Goal: Task Accomplishment & Management: Complete application form

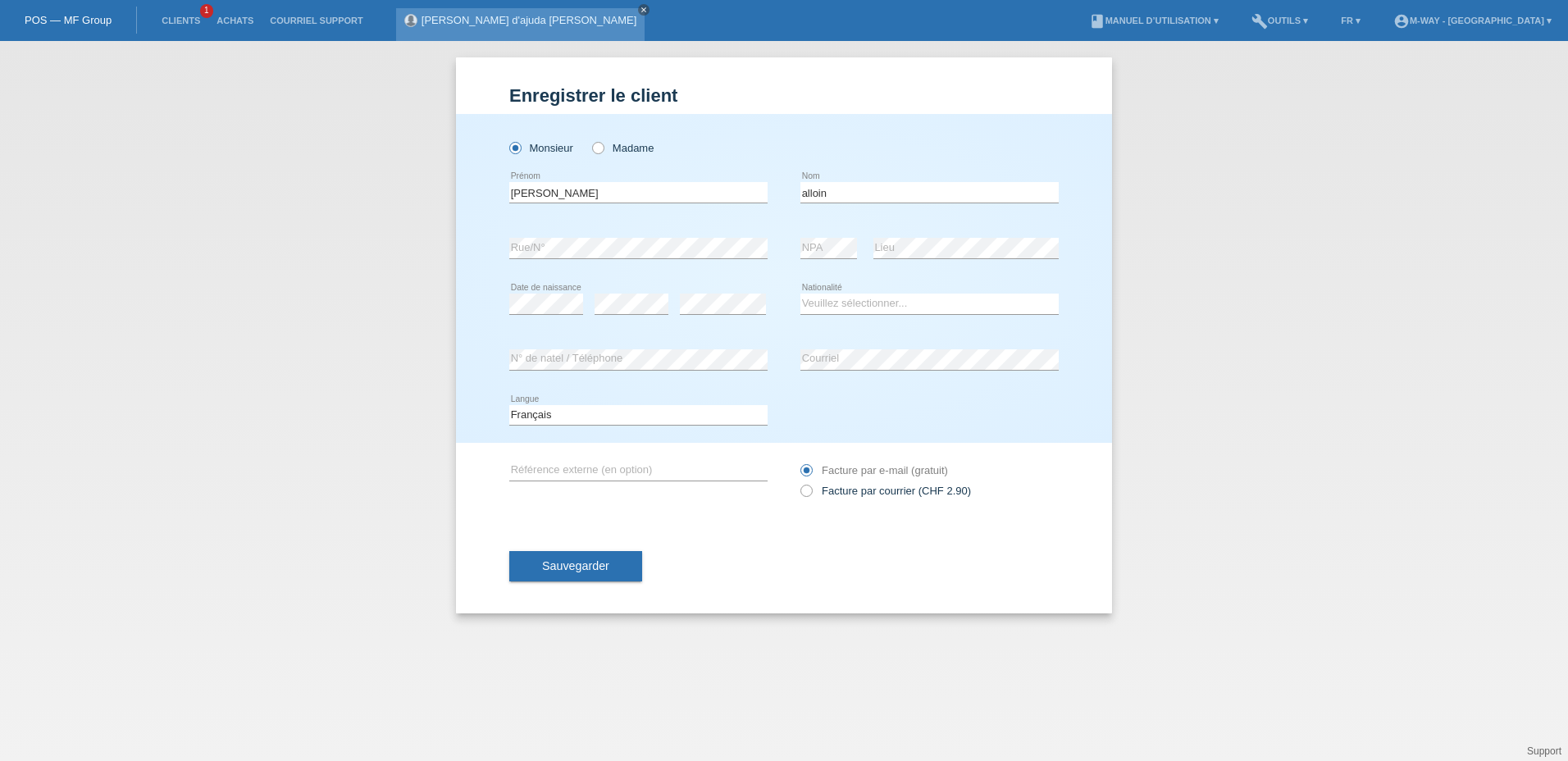
click at [639, 7] on icon "close" at bounding box center [643, 10] width 8 height 8
click at [69, 19] on link "POS — MF Group" at bounding box center [68, 20] width 87 height 12
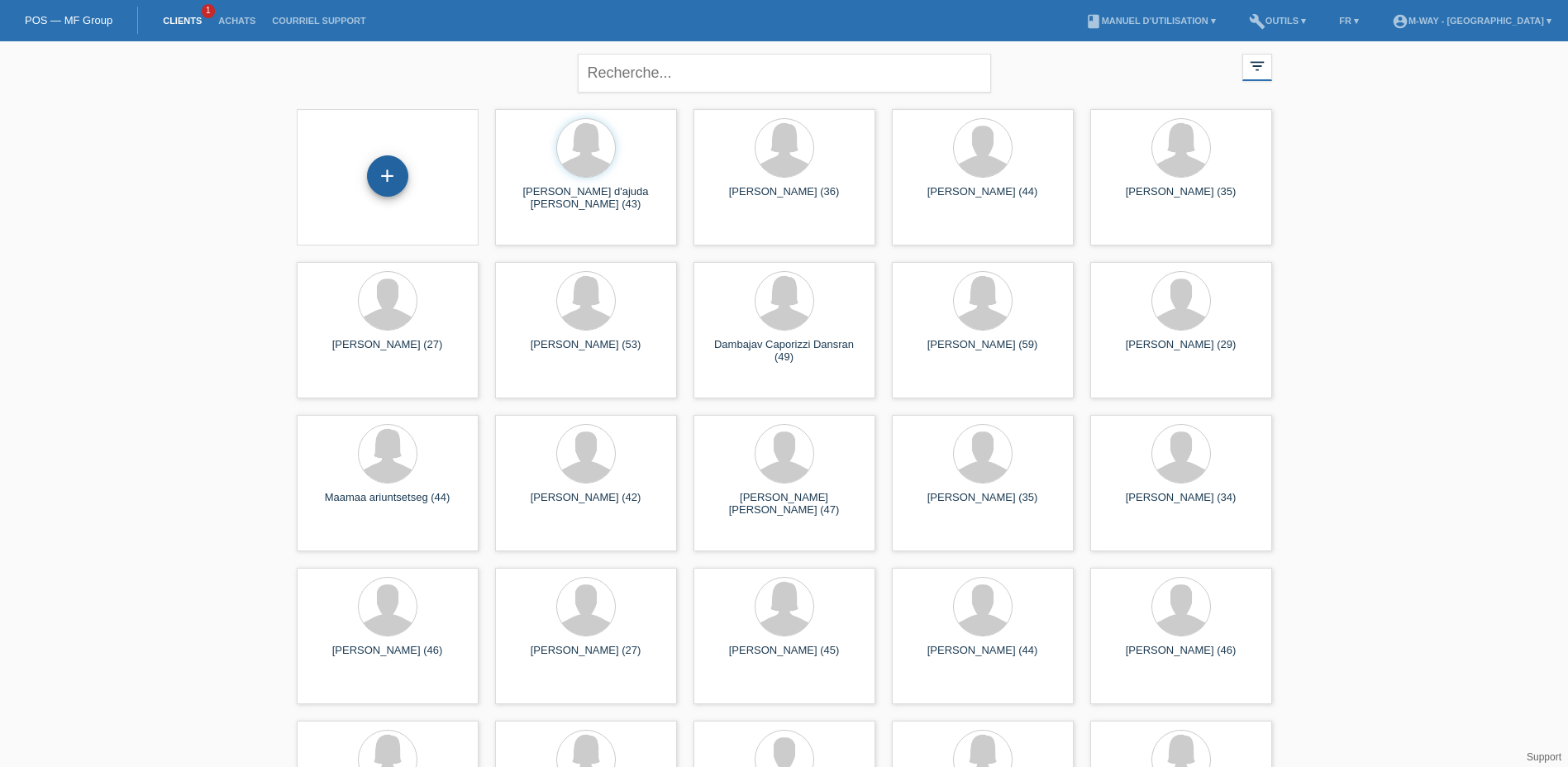
click at [391, 177] on div "+" at bounding box center [387, 175] width 41 height 41
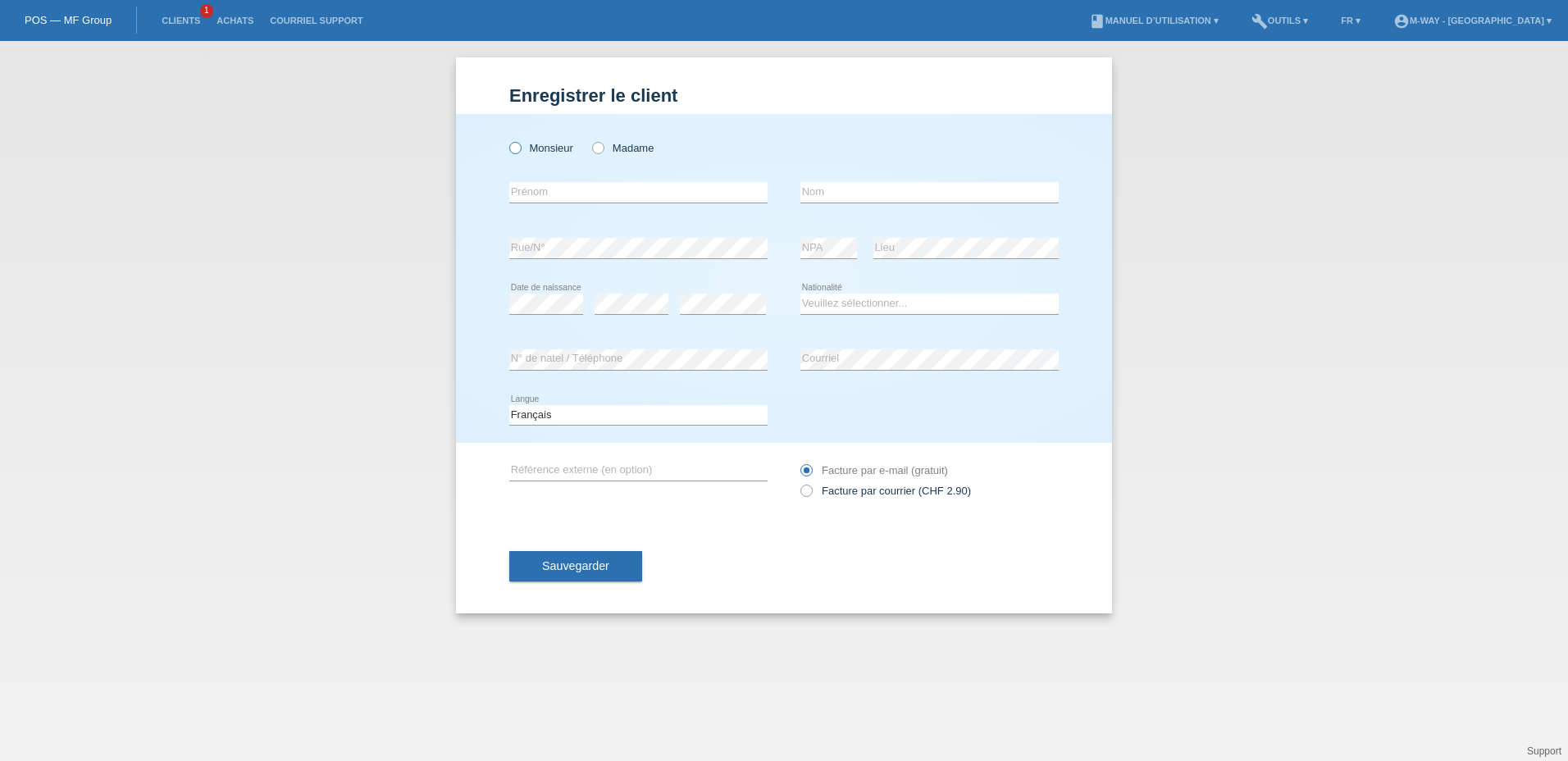
click at [507, 139] on icon at bounding box center [507, 139] width 0 height 0
click at [520, 148] on input "Monsieur" at bounding box center [514, 147] width 10 height 10
radio input "true"
click at [570, 196] on input "text" at bounding box center [637, 192] width 258 height 21
click at [444, 153] on div "Enregistrer le client Enregistrer le client Enregistrer le client Monsieur Mada…" at bounding box center [784, 401] width 1568 height 720
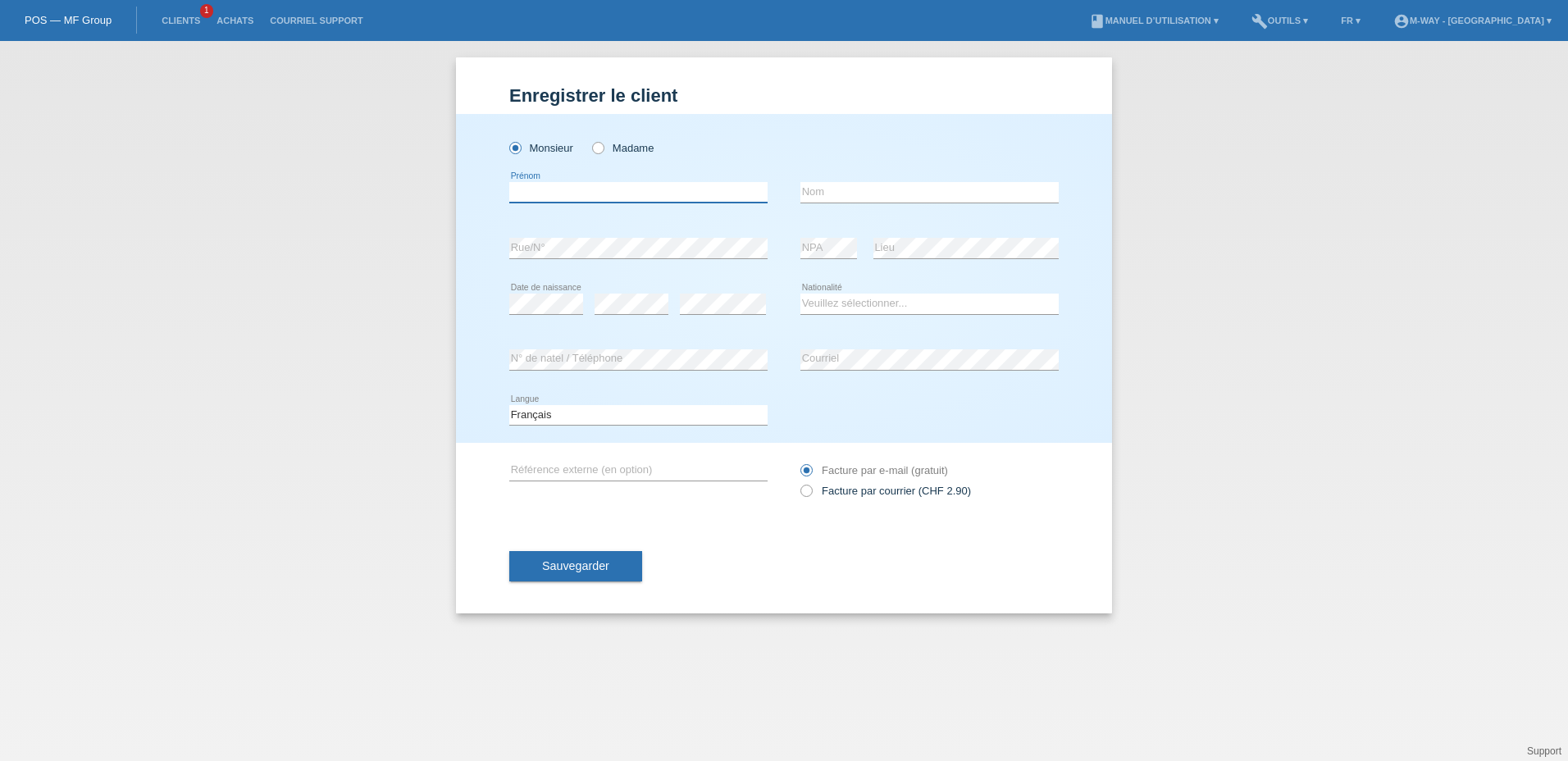
click at [552, 194] on input "text" at bounding box center [637, 192] width 258 height 21
drag, startPoint x: 552, startPoint y: 194, endPoint x: 418, endPoint y: 187, distance: 134.2
click at [418, 187] on div "Enregistrer le client Enregistrer le client Enregistrer le client Monsieur Mada…" at bounding box center [784, 401] width 1568 height 720
type input "Mourad"
type input "Jemai"
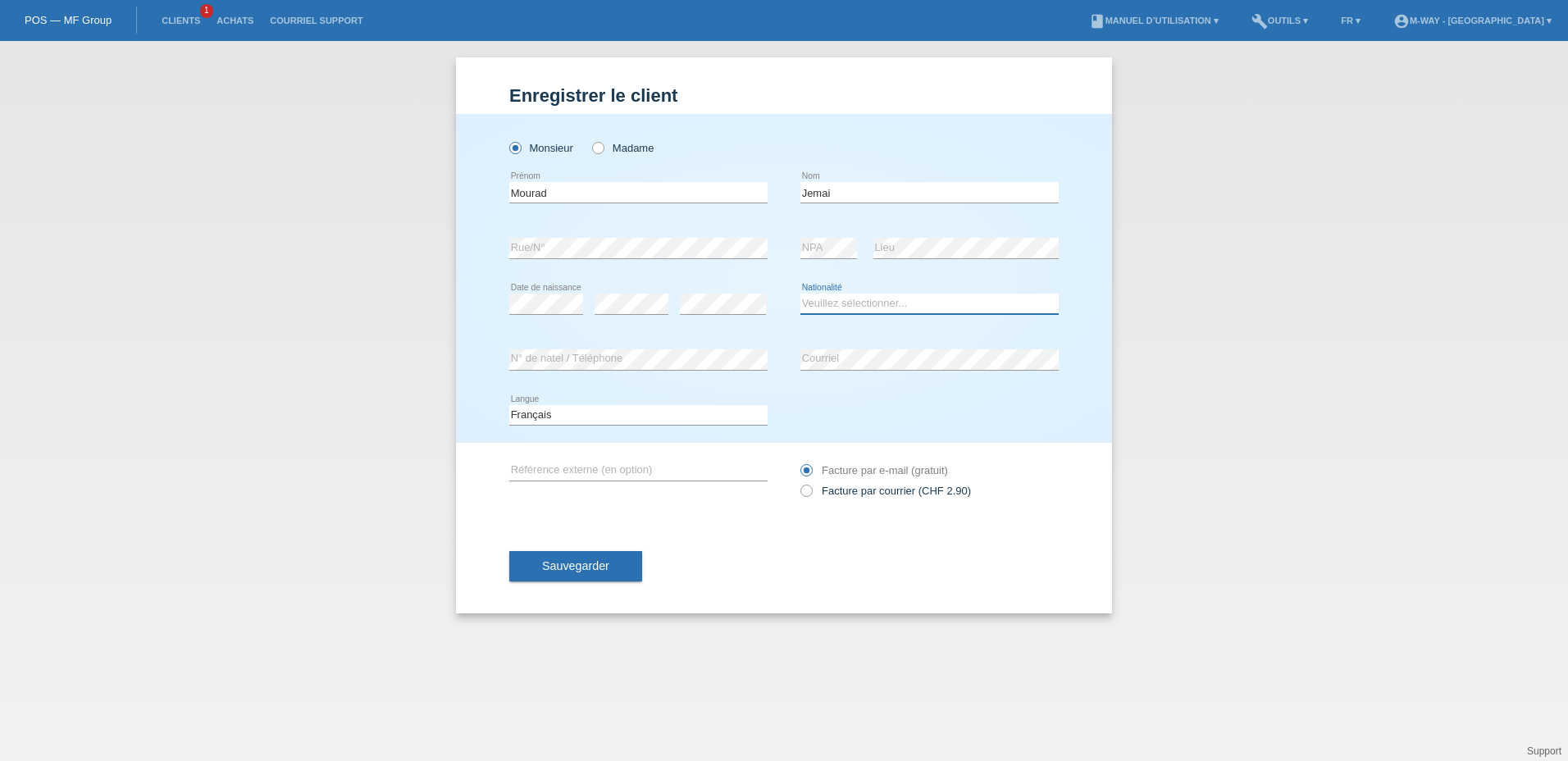
click at [857, 304] on select "Veuillez sélectionner... Suisse Allemagne Autriche Liechtenstein ------------ A…" at bounding box center [929, 304] width 258 height 20
select select "CH"
click at [800, 294] on select "Veuillez sélectionner... Suisse Allemagne Autriche Liechtenstein ------------ A…" at bounding box center [929, 304] width 258 height 20
click at [821, 323] on div "Veuillez sélectionner... Suisse Allemagne Autriche Liechtenstein ------------ A…" at bounding box center [929, 304] width 258 height 56
click at [563, 569] on span "Sauvegarder" at bounding box center [575, 565] width 67 height 13
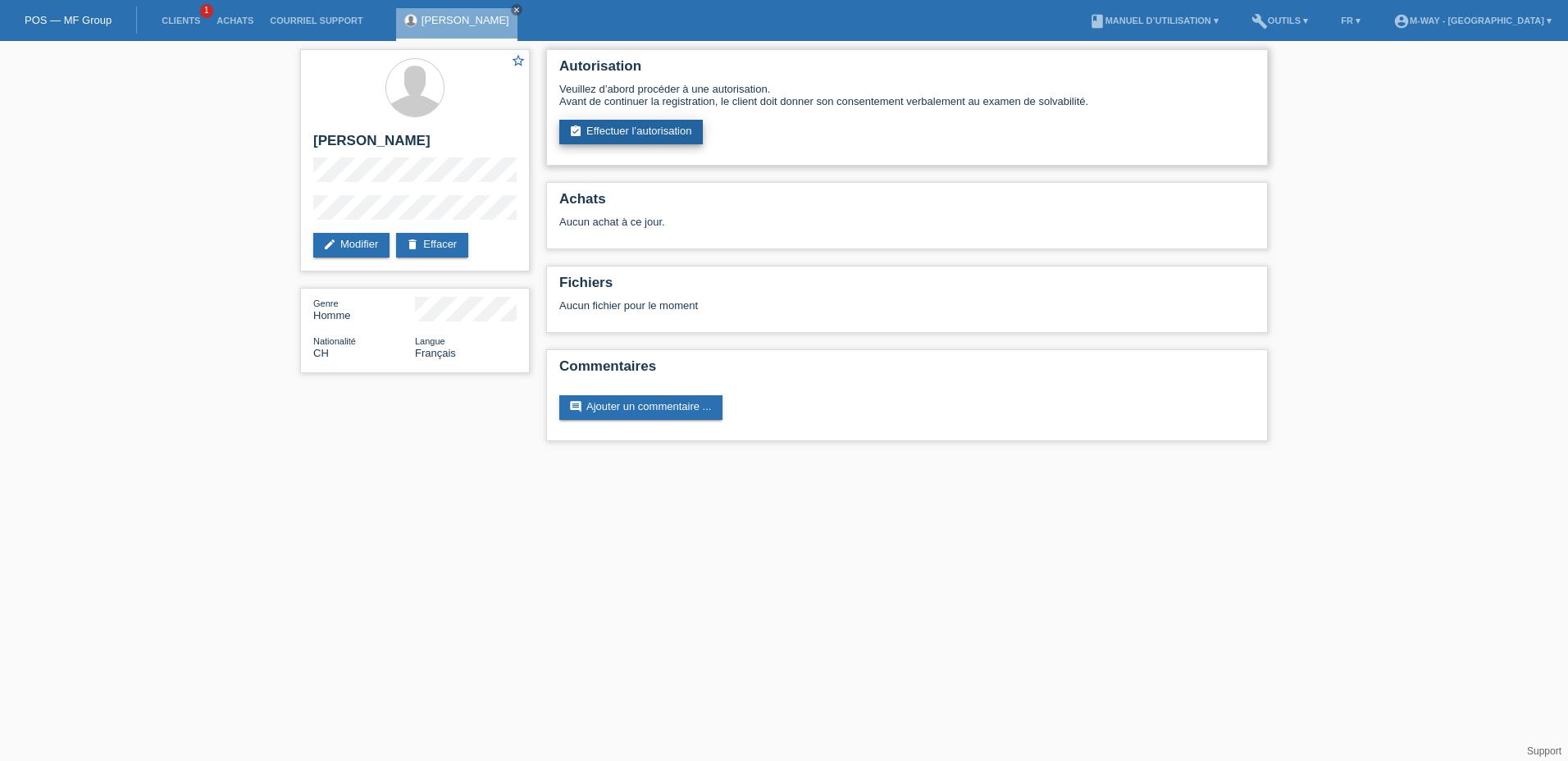
click at [641, 124] on link "assignment_turned_in Effectuer l’autorisation" at bounding box center [631, 132] width 143 height 24
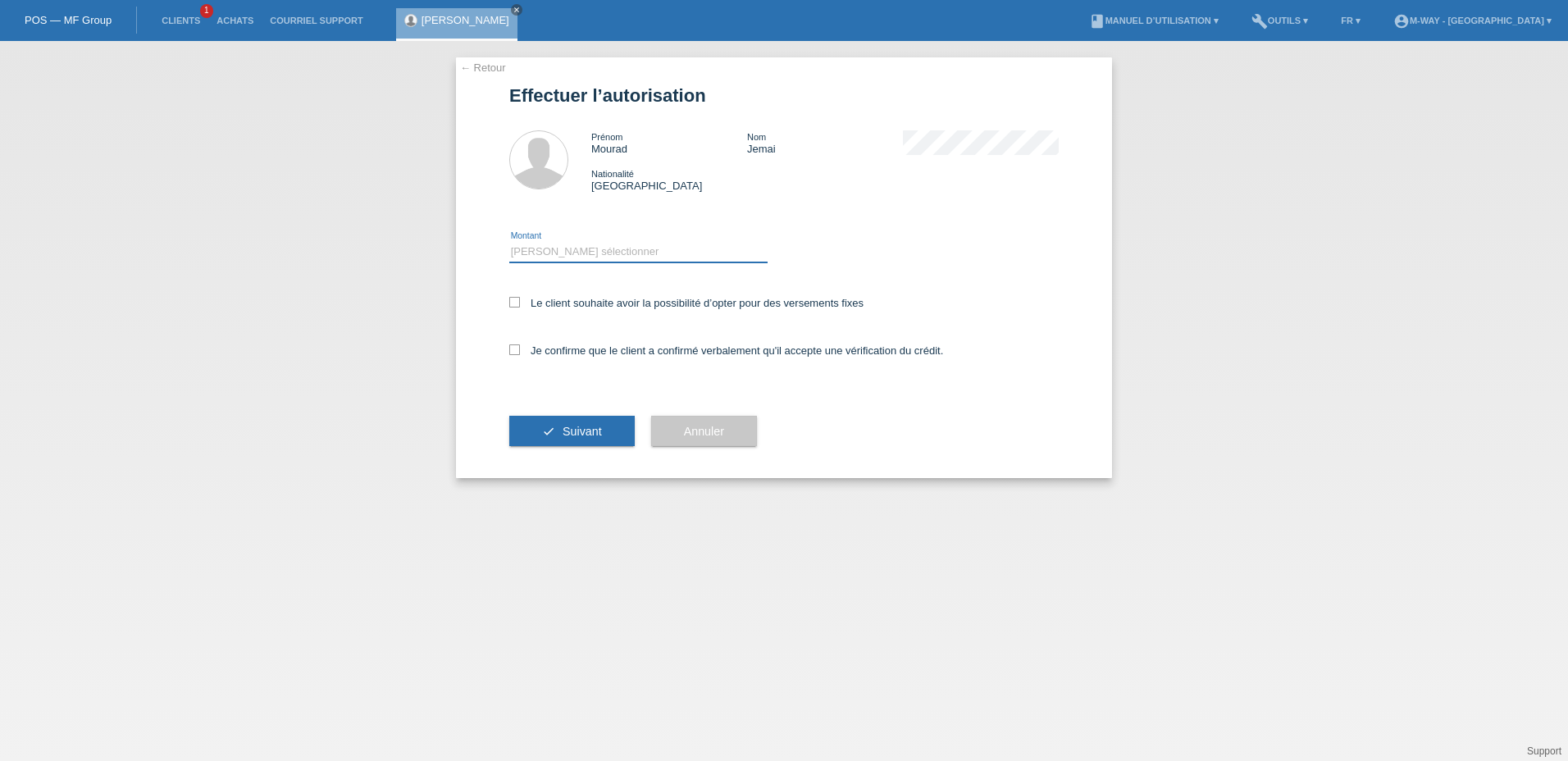
click at [576, 257] on select "Veuillez sélectionner CHF 1.00 - CHF 499.00 CHF 500.00 - CHF 1'999.00 CHF 2'000…" at bounding box center [637, 251] width 258 height 20
select select "3"
click at [509, 242] on select "Veuillez sélectionner CHF 1.00 - CHF 499.00 CHF 500.00 - CHF 1'999.00 CHF 2'000…" at bounding box center [637, 251] width 258 height 20
click at [511, 304] on icon at bounding box center [514, 302] width 10 height 10
click at [511, 304] on input "Le client souhaite avoir la possibilité d’opter pour des versements fixes" at bounding box center [514, 302] width 10 height 10
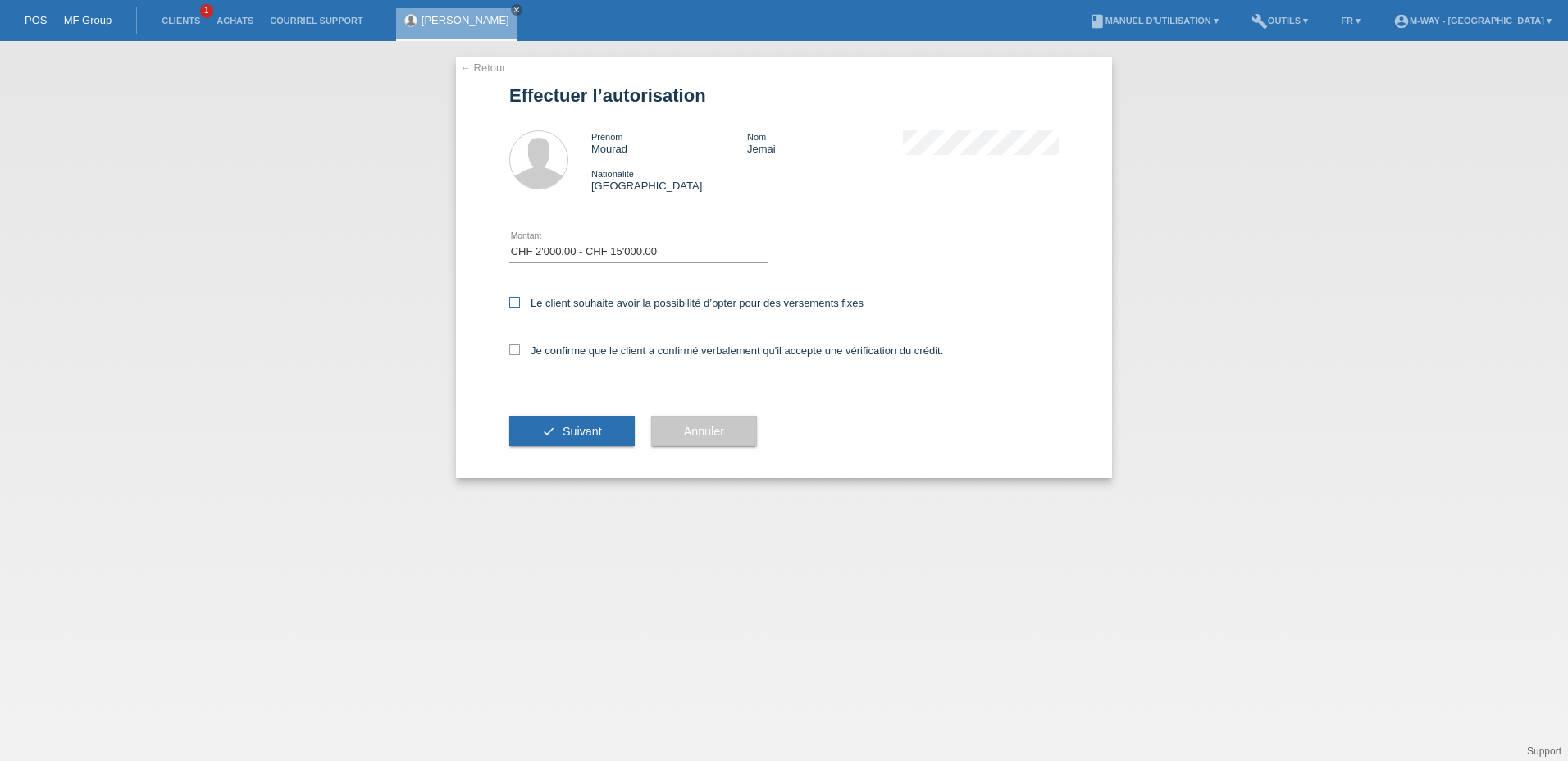
checkbox input "true"
click at [510, 351] on icon at bounding box center [514, 350] width 10 height 10
click at [510, 351] on input "Je confirme que le client a confirmé verbalement qu'il accepte une vérification…" at bounding box center [514, 350] width 10 height 10
checkbox input "true"
click at [559, 426] on button "check Suivant" at bounding box center [571, 431] width 125 height 31
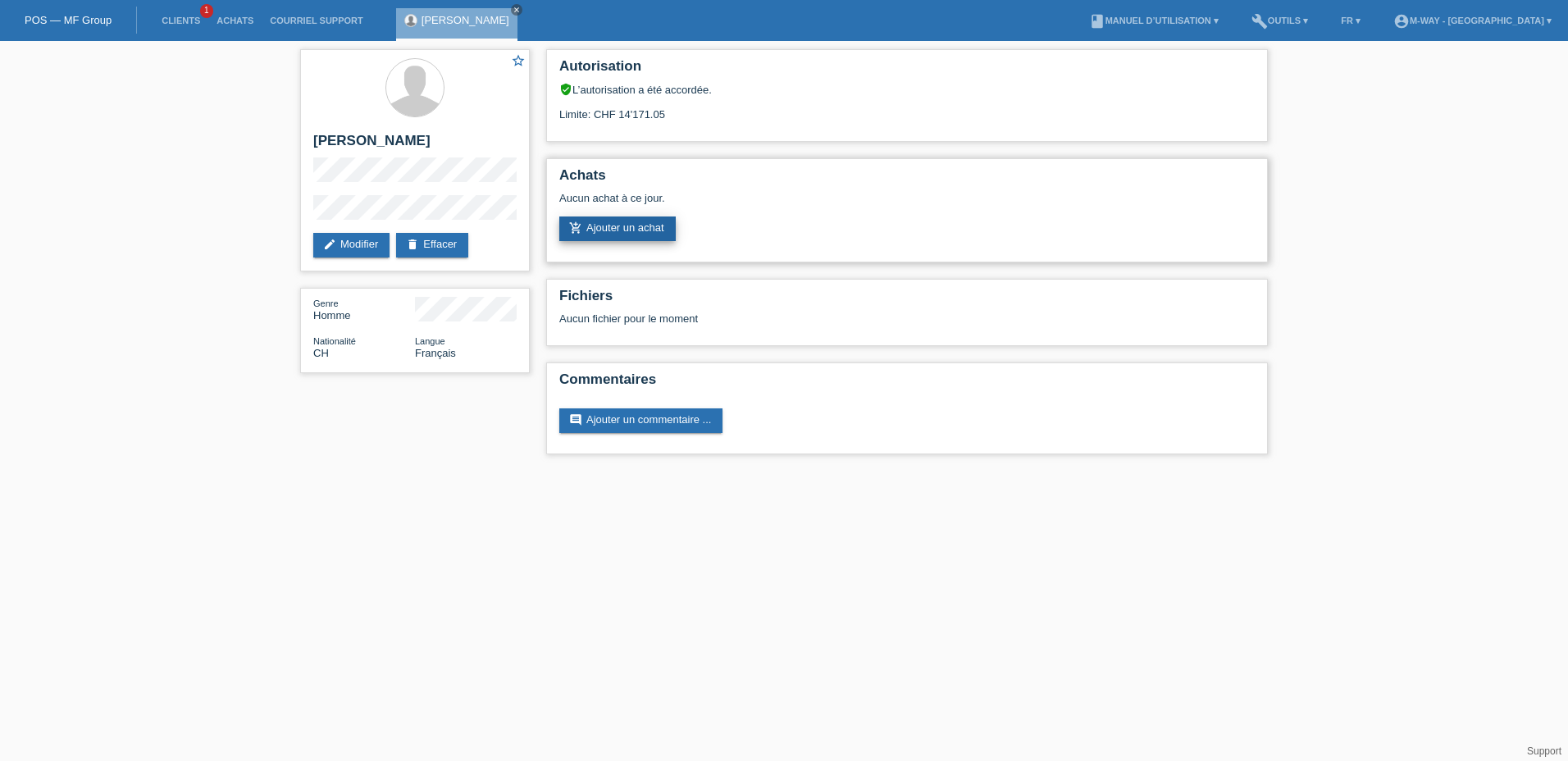
click at [602, 230] on link "add_shopping_cart Ajouter un achat" at bounding box center [617, 229] width 117 height 24
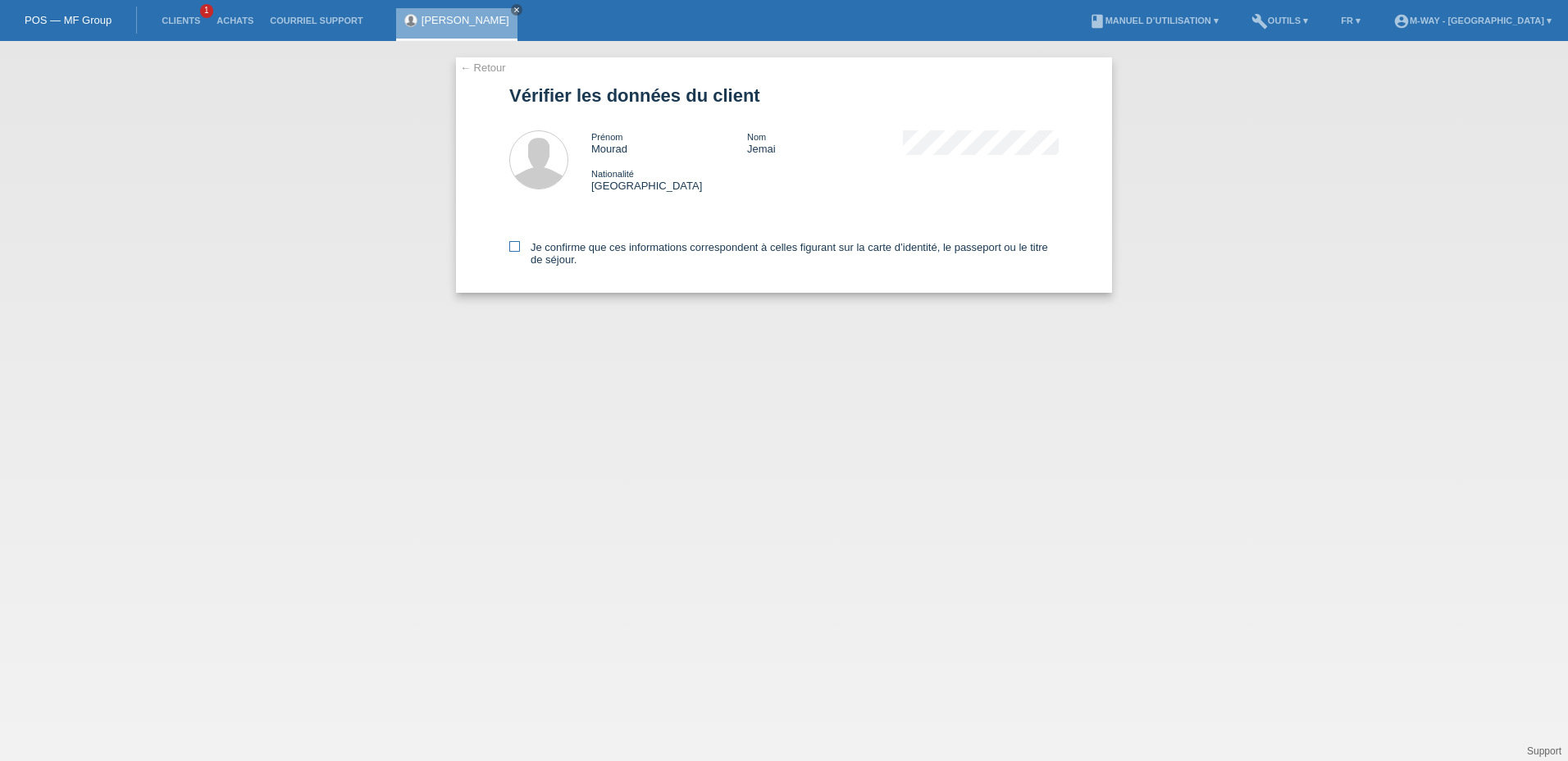
click at [516, 247] on icon at bounding box center [514, 246] width 10 height 10
click at [516, 247] on input "Je confirme que ces informations correspondent à celles figurant sur la carte d…" at bounding box center [514, 246] width 10 height 10
checkbox input "true"
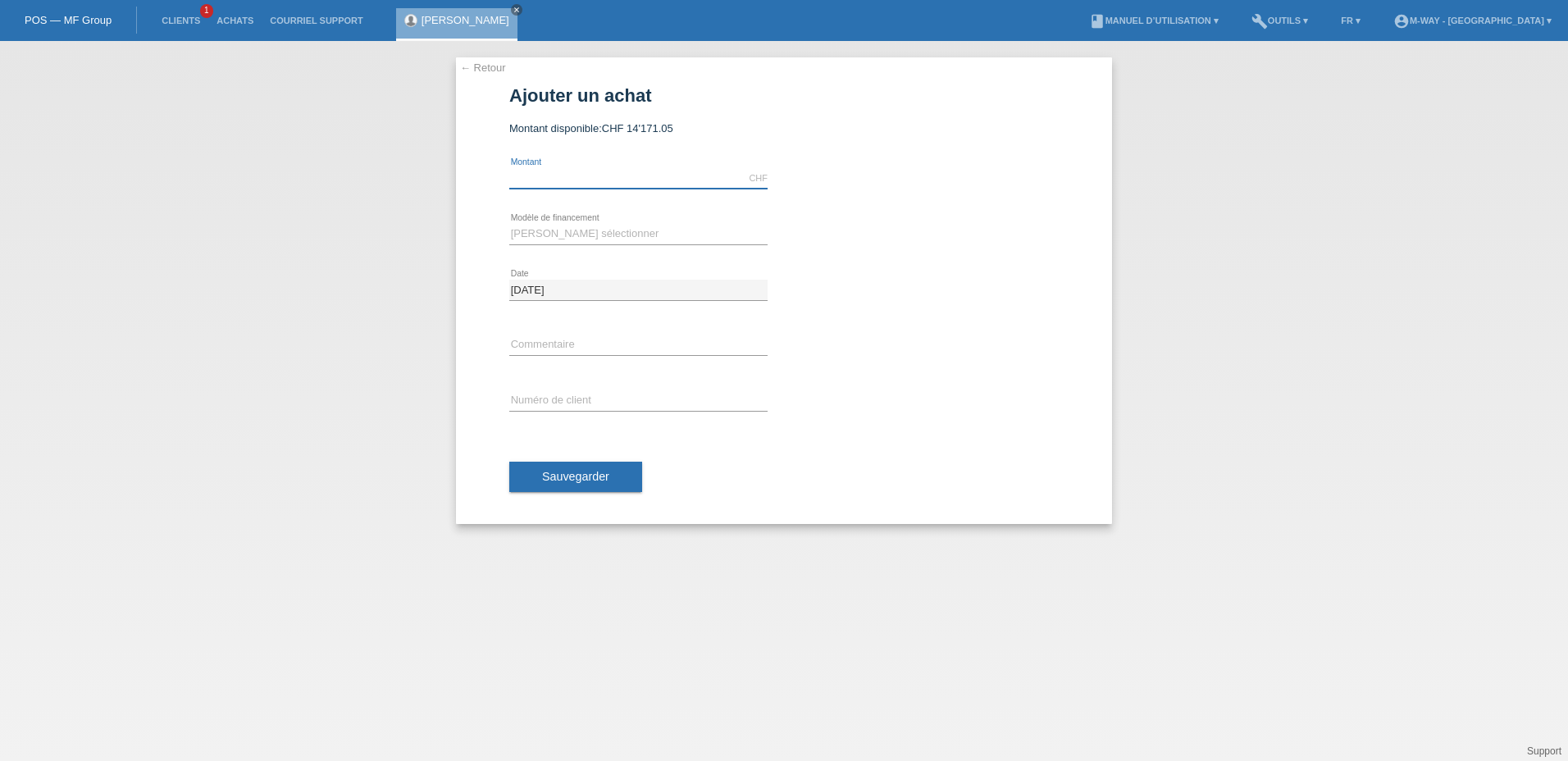
click at [627, 177] on input "text" at bounding box center [637, 178] width 258 height 21
type input "2399.00"
click at [545, 244] on icon at bounding box center [637, 244] width 258 height 1
click at [557, 229] on select "[PERSON_NAME] sélectionner Taux fixes Achat sur facture avec paiement partiel" at bounding box center [637, 233] width 258 height 20
select select "77"
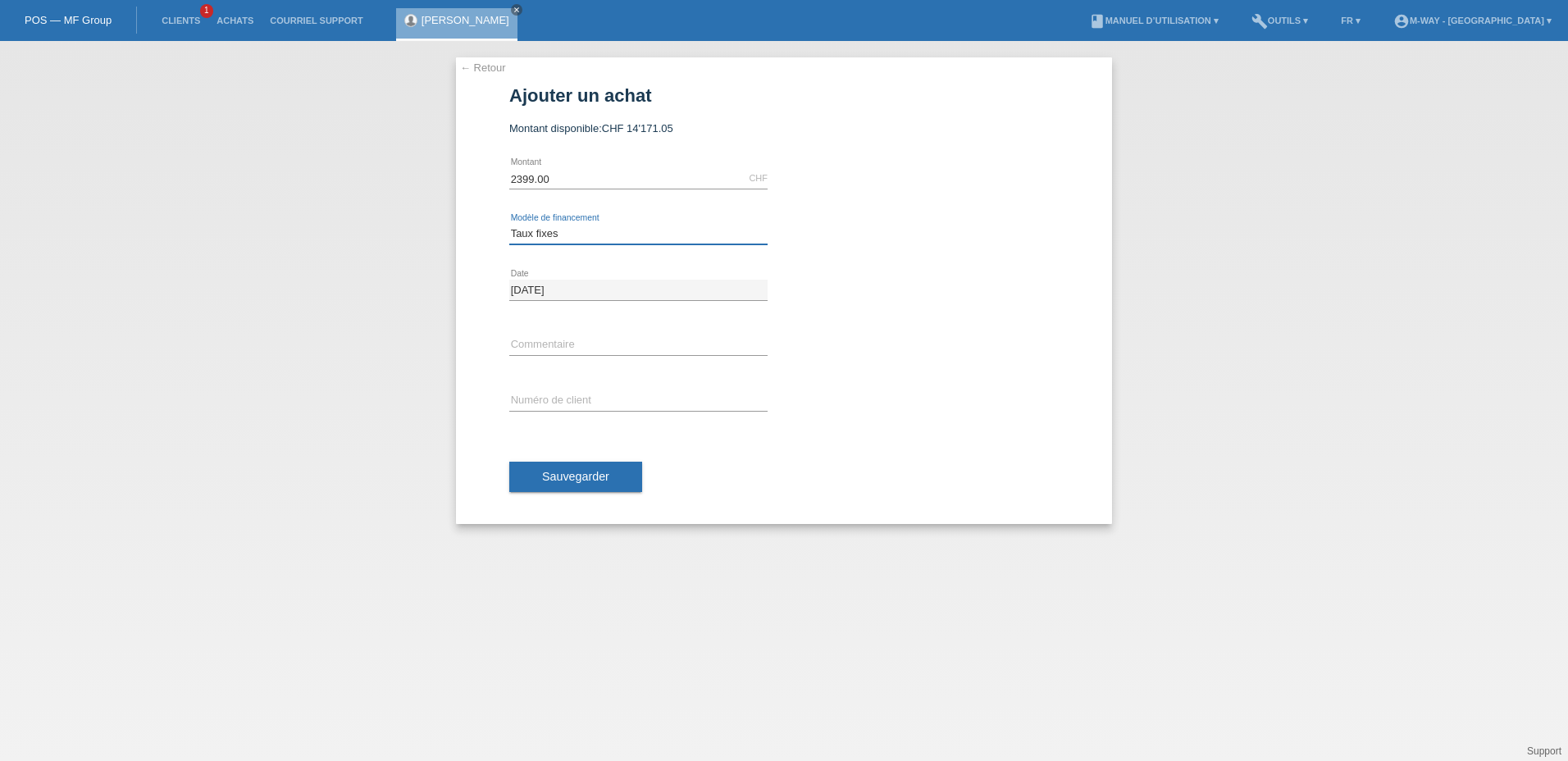
click at [509, 224] on select "Veuillez sélectionner Taux fixes Achat sur facture avec paiement partiel" at bounding box center [637, 233] width 258 height 20
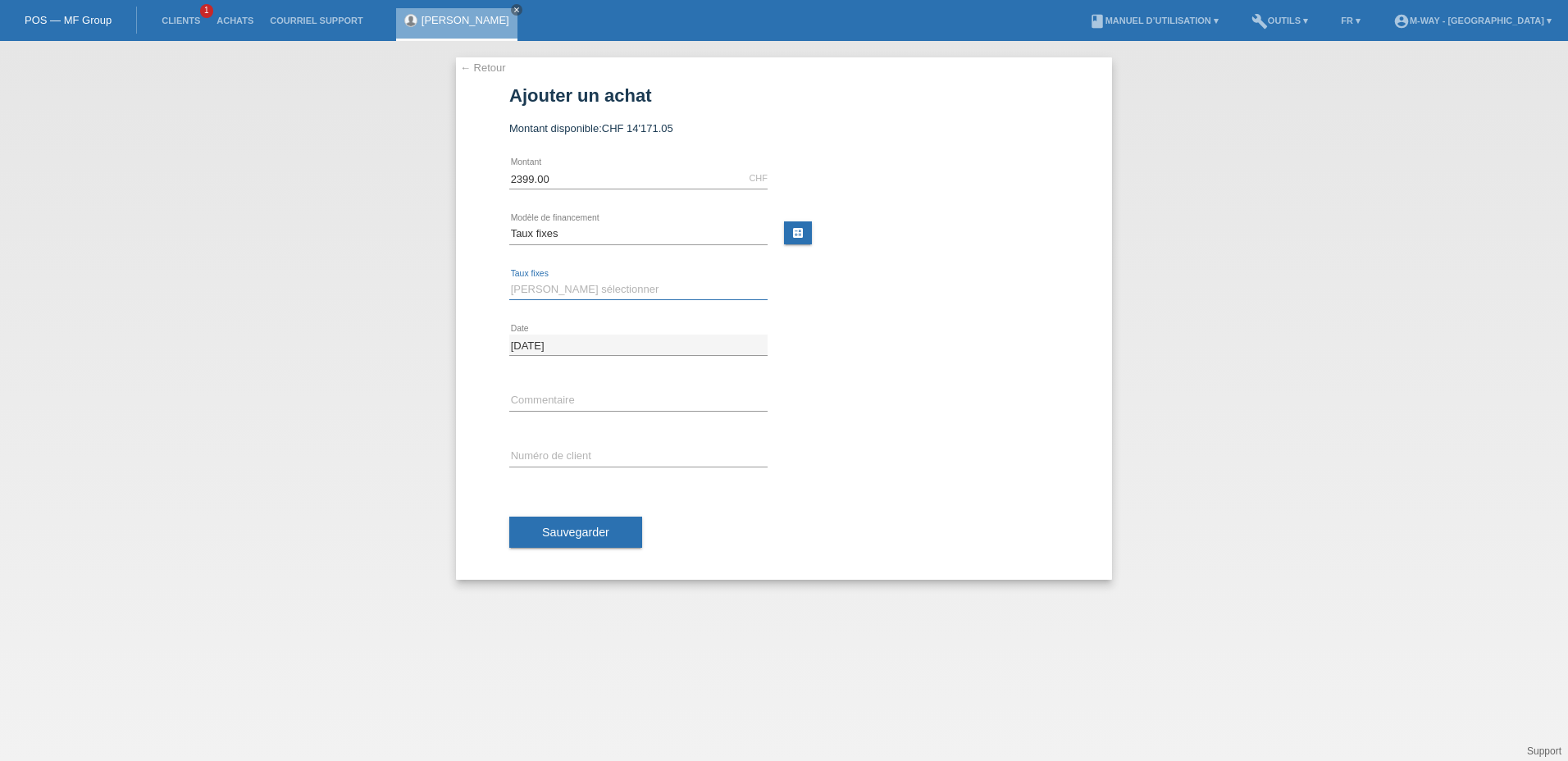
click at [550, 293] on select "Veuillez sélectionner 4 versements 5 versements 6 versements 7 versements 8 ver…" at bounding box center [637, 290] width 258 height 20
select select "202"
click at [509, 280] on select "Veuillez sélectionner 4 versements 5 versements 6 versements 7 versements 8 ver…" at bounding box center [637, 290] width 258 height 20
click at [479, 320] on div "← Retour Ajouter un achat Montant disponible: CHF 14'171.05 2399.00 error" at bounding box center [784, 318] width 656 height 523
click at [540, 457] on input "text" at bounding box center [637, 457] width 258 height 21
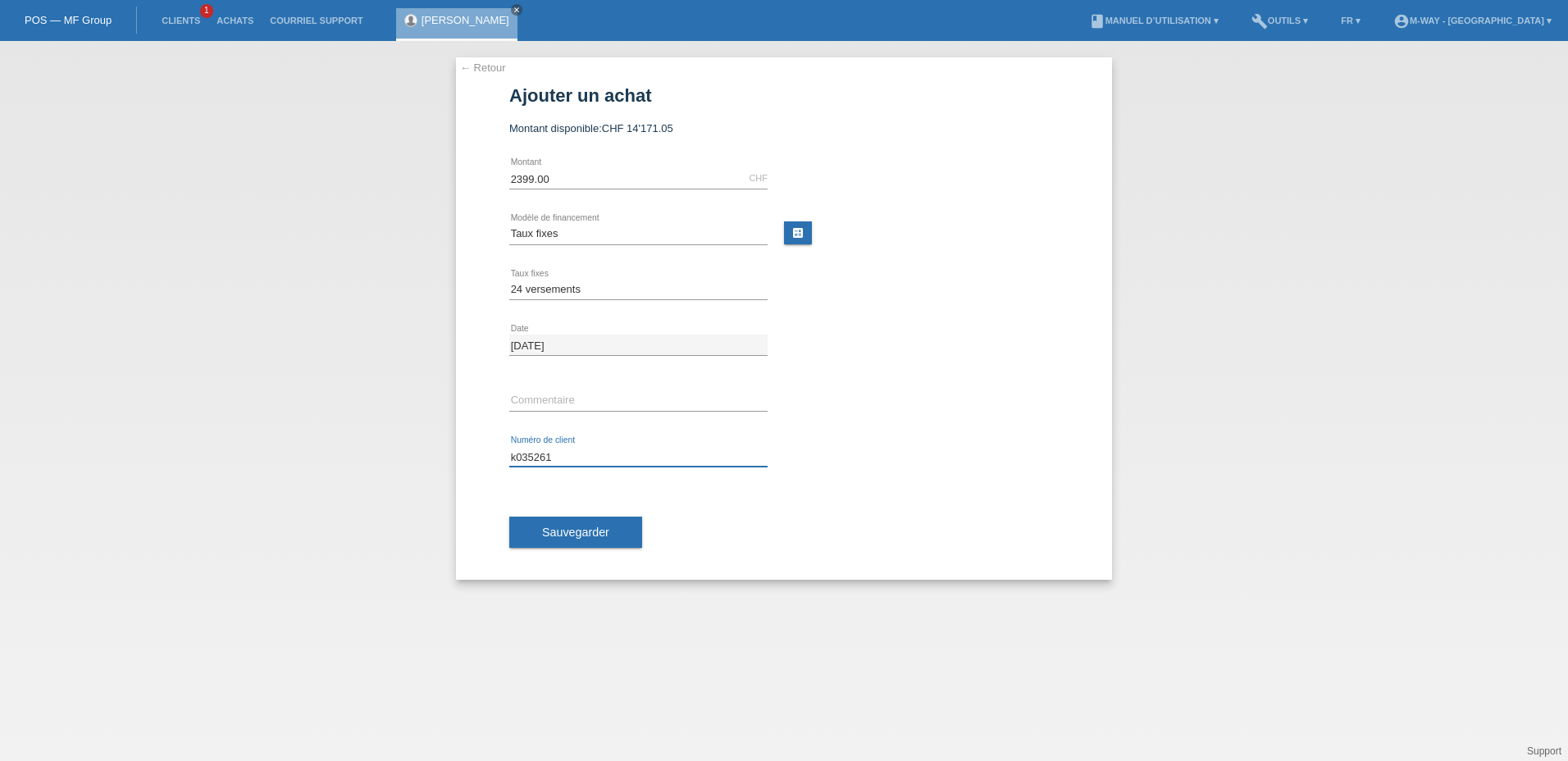
type input "k035261"
click at [639, 396] on input "text" at bounding box center [637, 401] width 258 height 21
click at [911, 366] on div "12.08.2025 error Date" at bounding box center [784, 345] width 550 height 56
click at [577, 530] on span "Sauvegarder" at bounding box center [575, 531] width 67 height 13
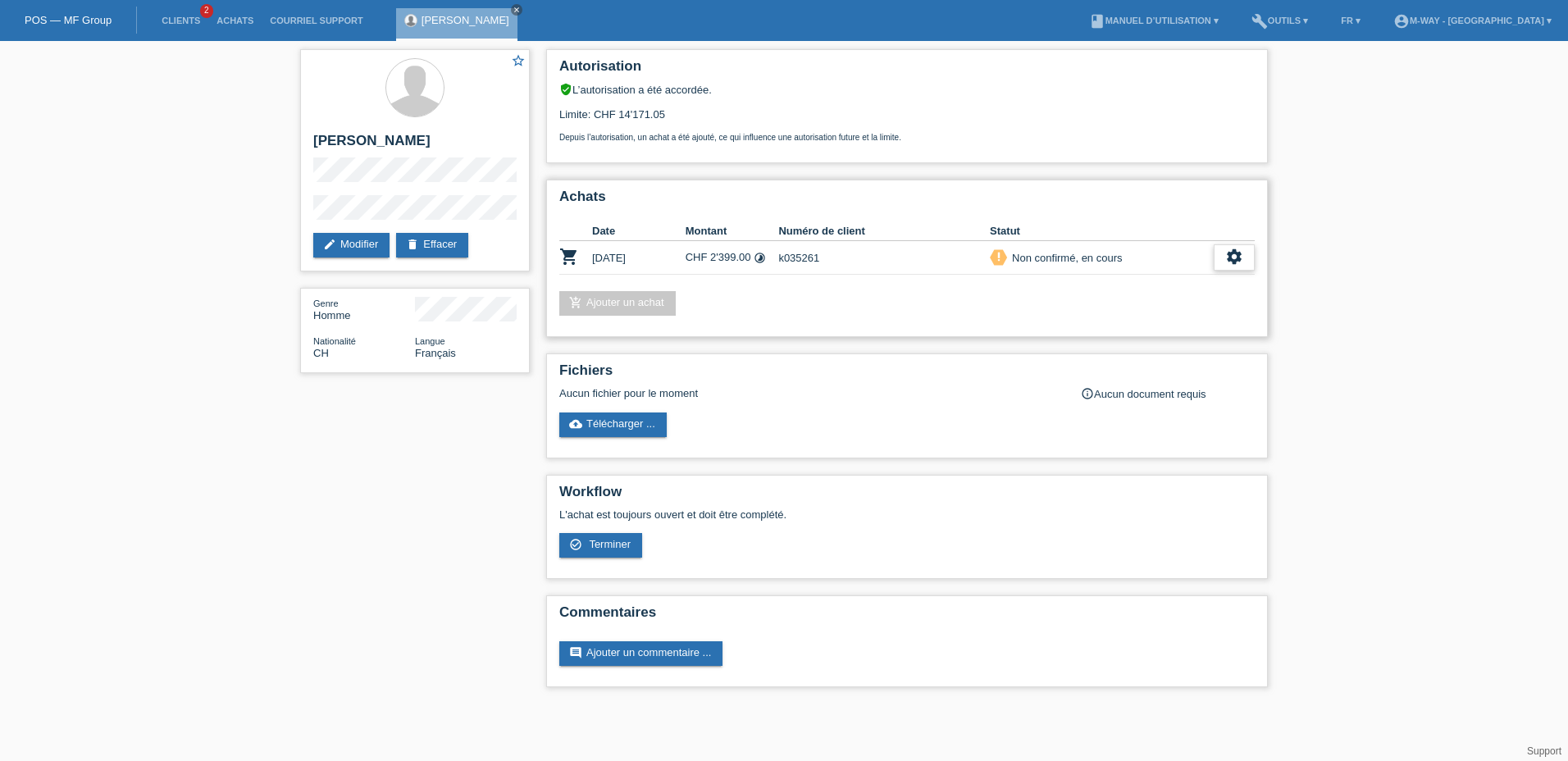
click at [1232, 256] on icon "settings" at bounding box center [1234, 257] width 18 height 18
click at [1111, 331] on span "Terminer" at bounding box center [1120, 332] width 47 height 20
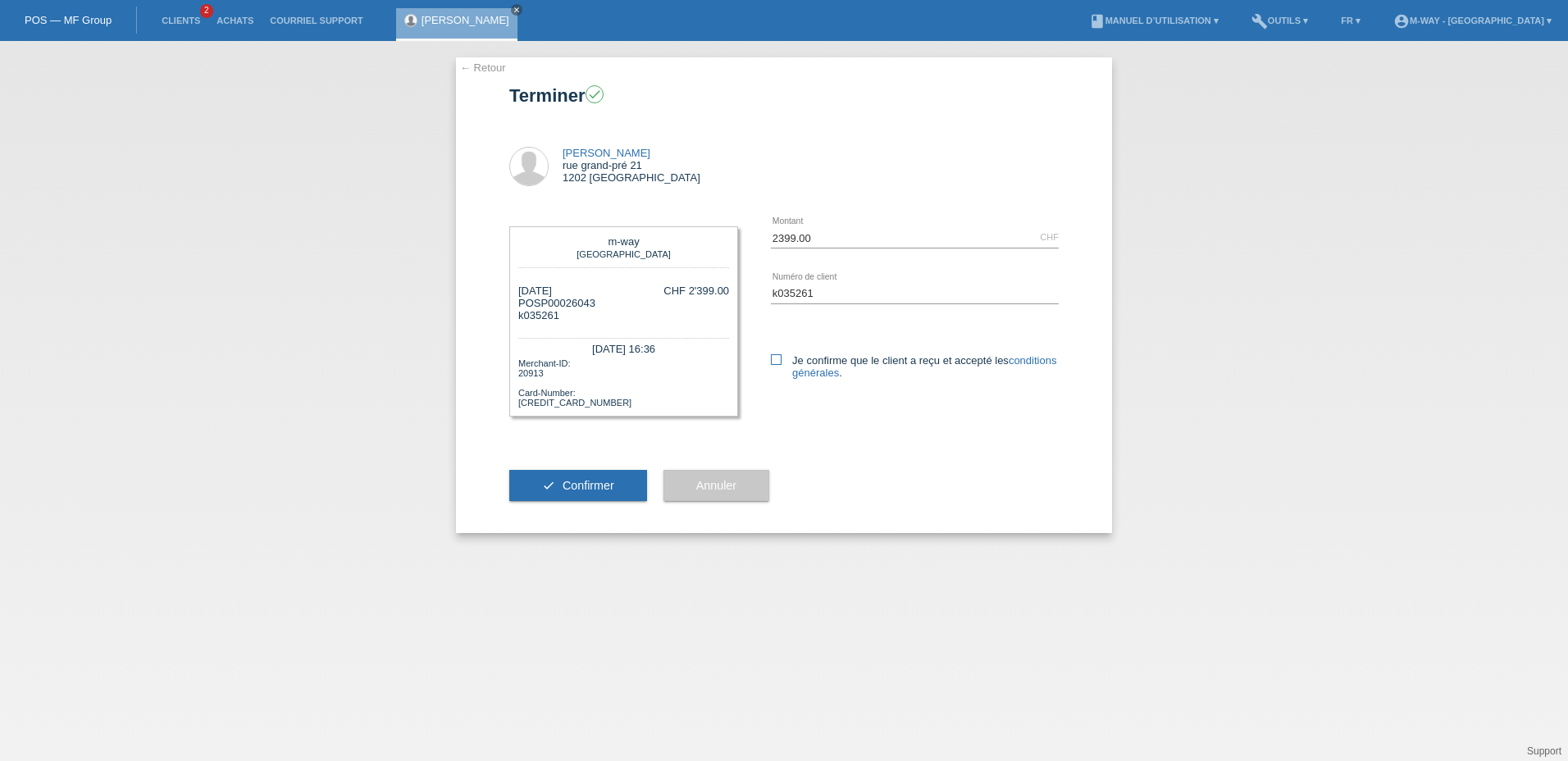
click at [777, 360] on icon at bounding box center [776, 359] width 10 height 10
click at [777, 360] on input "Je confirme que le client a reçu et accepté les conditions générales ." at bounding box center [776, 359] width 10 height 10
checkbox input "true"
click at [564, 484] on span "Confirmer" at bounding box center [588, 485] width 51 height 13
